Goal: Navigation & Orientation: Find specific page/section

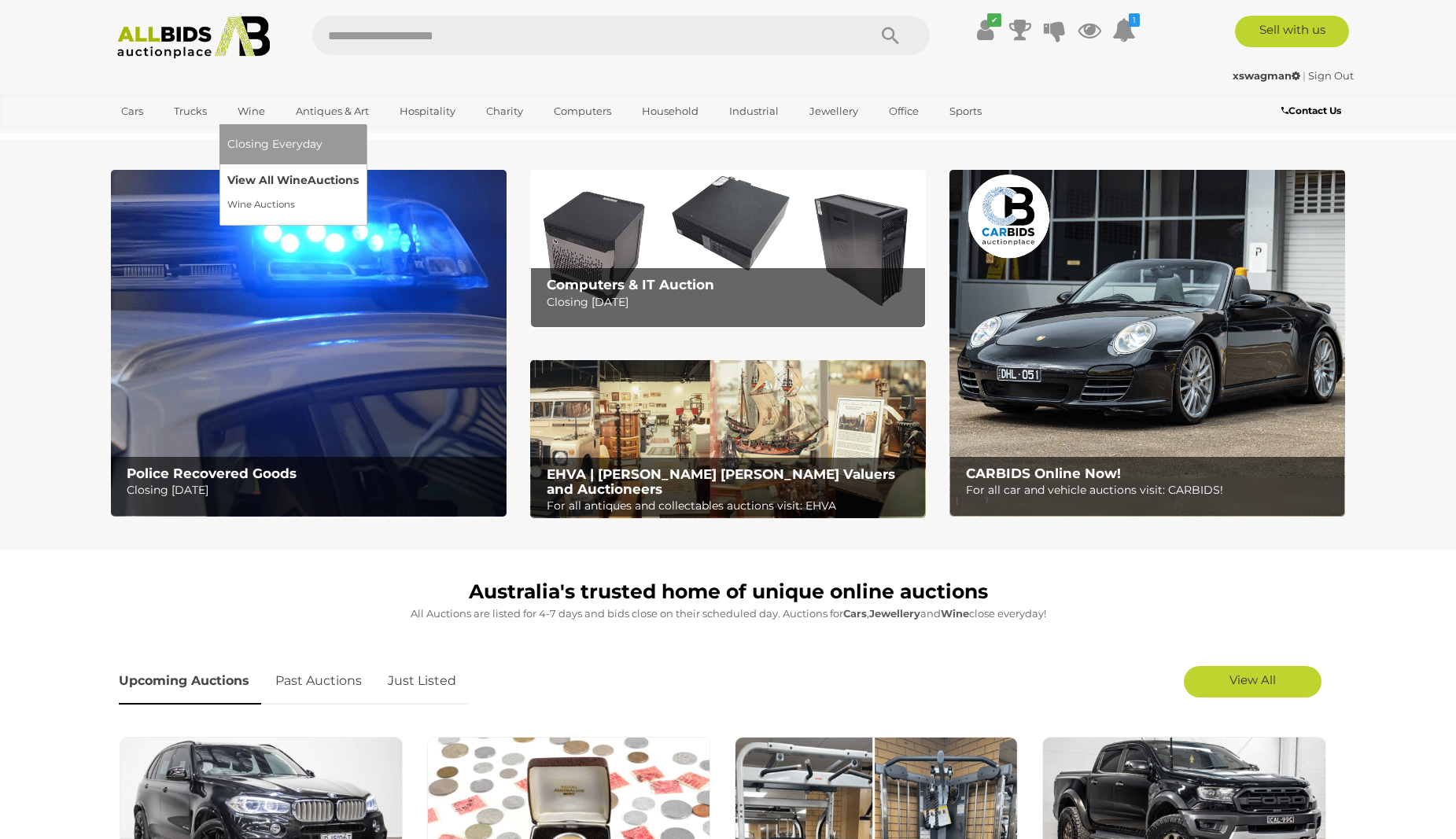
click at [252, 168] on link "View All Wine Auctions" at bounding box center [293, 180] width 131 height 25
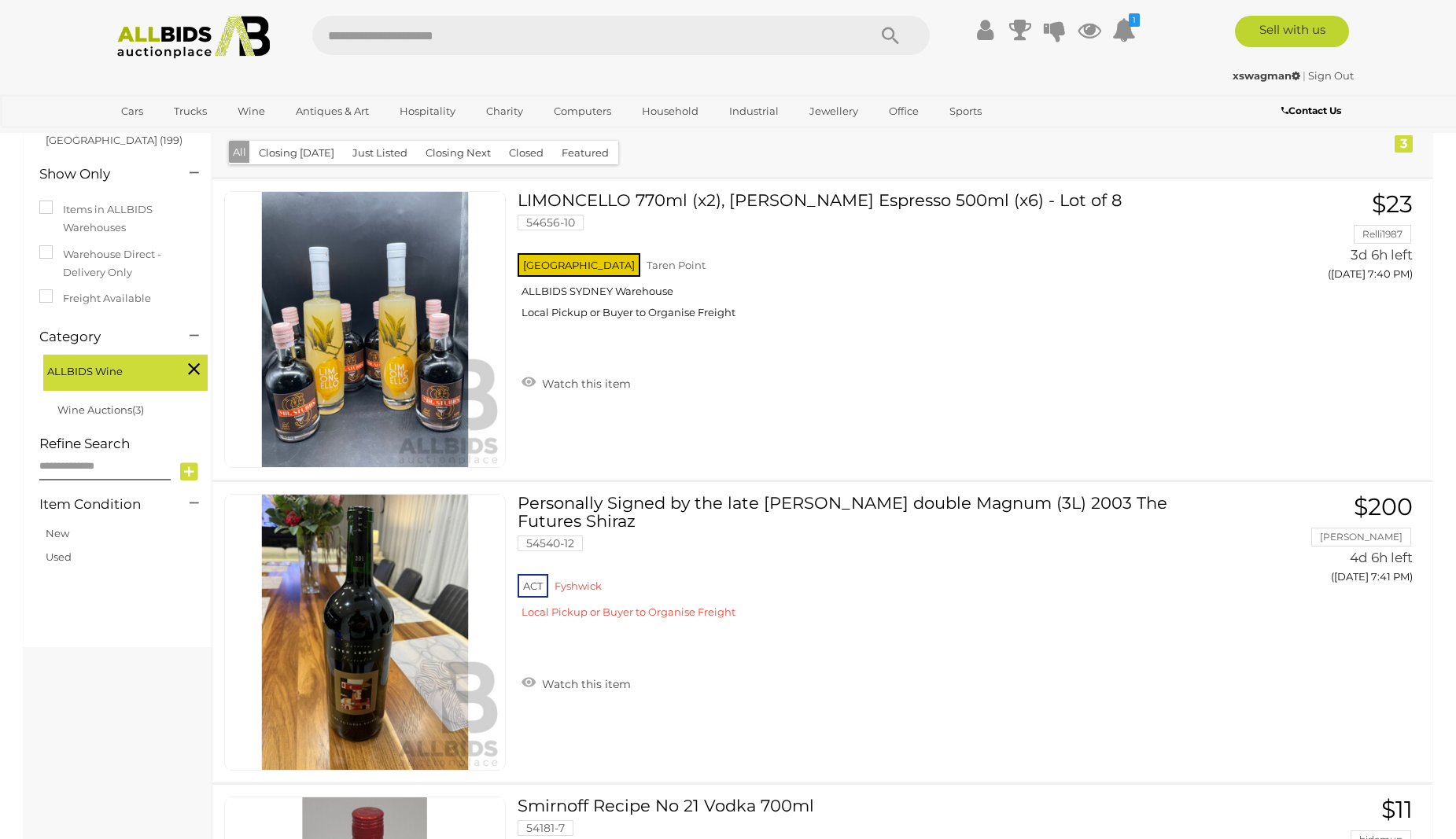
scroll to position [196, 0]
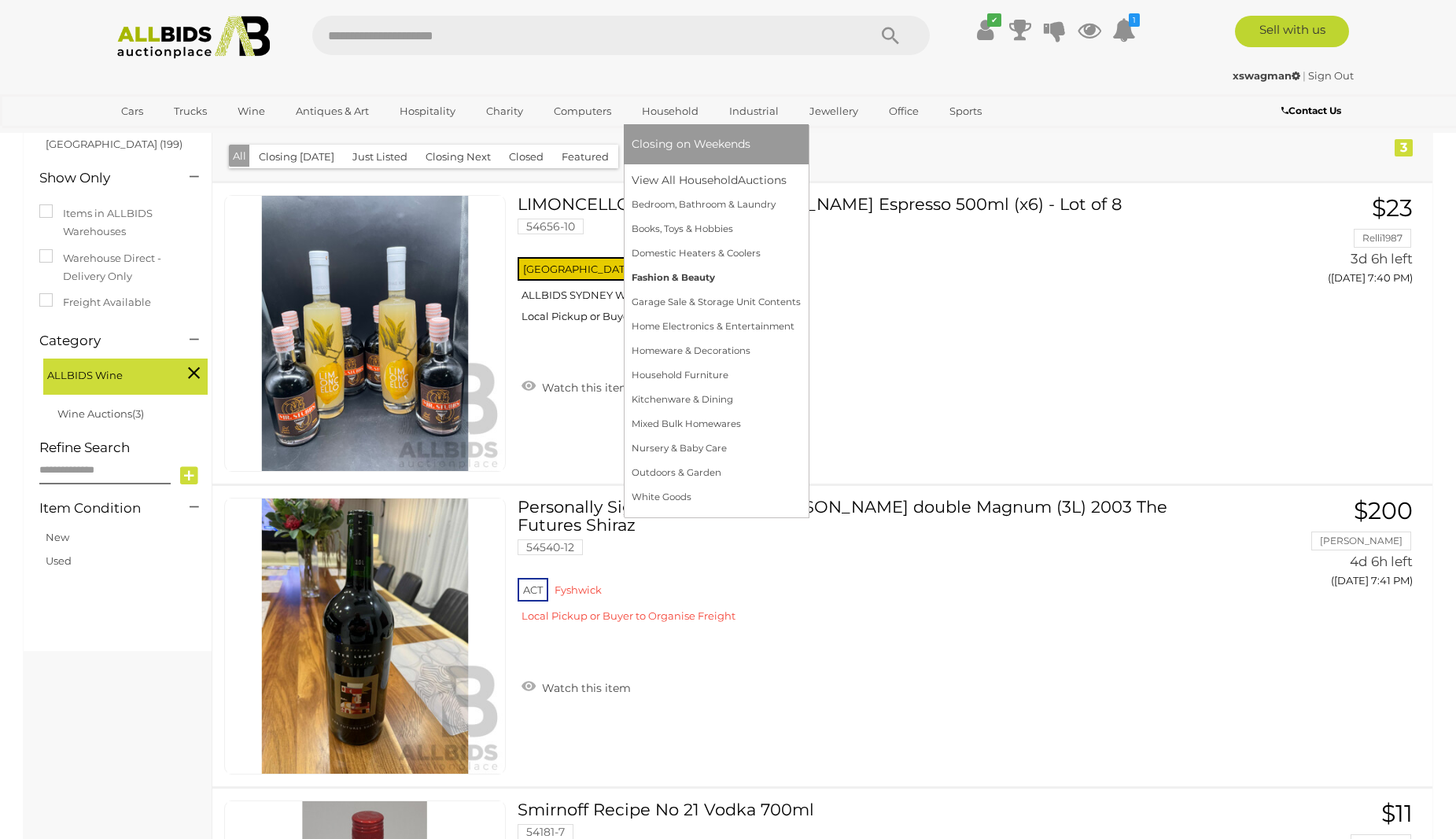
click at [660, 269] on link "Fashion & Beauty" at bounding box center [716, 278] width 169 height 25
